Goal: Register for event/course

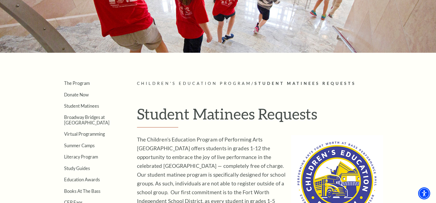
scroll to position [82, 0]
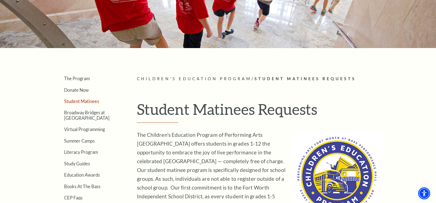
click at [84, 102] on link "Student Matinees" at bounding box center [81, 101] width 35 height 5
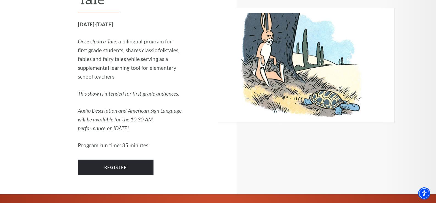
scroll to position [1127, 0]
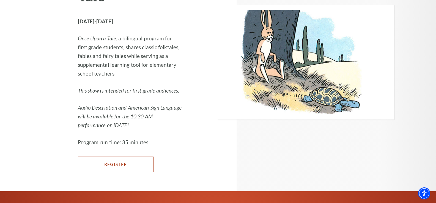
click at [116, 157] on link "Register" at bounding box center [116, 164] width 76 height 15
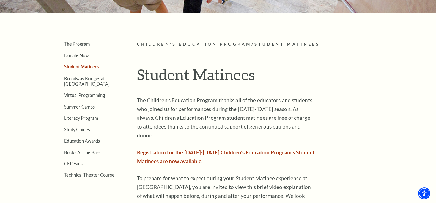
scroll to position [110, 0]
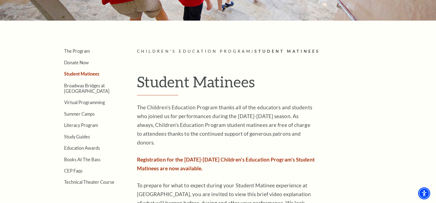
click at [178, 156] on span "Registration for the [DATE]-[DATE] Children's Education Program's Student Matin…" at bounding box center [226, 163] width 178 height 15
click at [167, 158] on span "Registration for the [DATE]-[DATE] Children's Education Program's Student Matin…" at bounding box center [226, 163] width 178 height 15
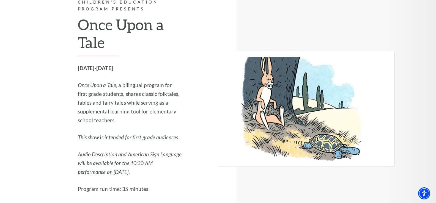
scroll to position [1072, 0]
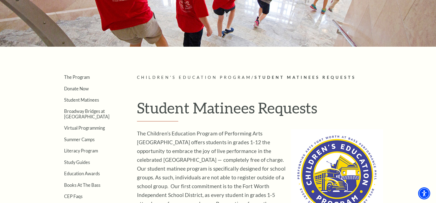
scroll to position [82, 0]
